Goal: Task Accomplishment & Management: Complete application form

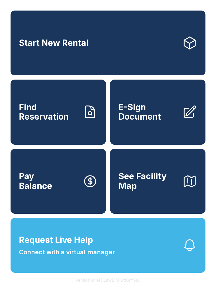
click at [149, 118] on span "E-Sign Document" at bounding box center [149, 111] width 60 height 19
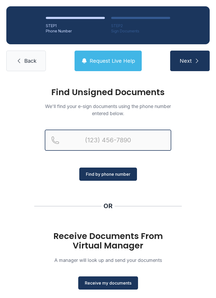
click at [81, 140] on input "Reservation phone number" at bounding box center [108, 140] width 126 height 21
type input "[PHONE_NUMBER]"
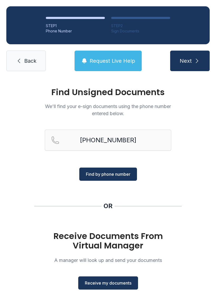
click at [96, 172] on span "Find by phone number" at bounding box center [108, 174] width 45 height 6
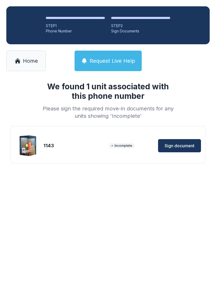
click at [174, 145] on span "Sign document" at bounding box center [180, 146] width 30 height 6
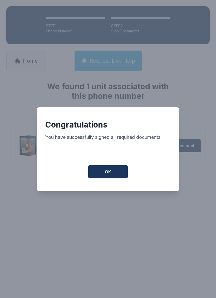
click at [100, 178] on button "OK" at bounding box center [108, 171] width 40 height 13
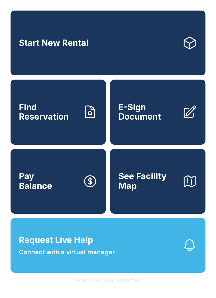
click at [34, 29] on link "Start New Rental" at bounding box center [108, 43] width 195 height 65
